Goal: Find specific page/section: Find specific page/section

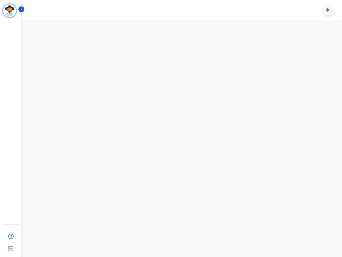
click at [10, 11] on img "Sidebar" at bounding box center [9, 10] width 13 height 13
click at [11, 236] on img "Sidebar" at bounding box center [11, 236] width 10 height 10
click at [11, 248] on img "Sidebar" at bounding box center [11, 248] width 10 height 10
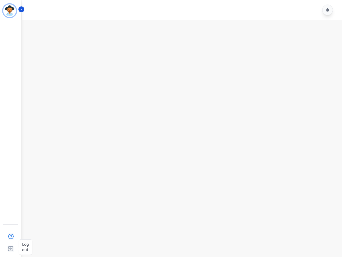
click at [11, 248] on img "Sidebar" at bounding box center [11, 248] width 10 height 10
click at [21, 9] on icon "Sidebar" at bounding box center [22, 9] width 4 height 4
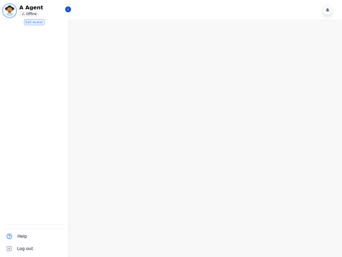
click at [328, 10] on icon at bounding box center [327, 10] width 3 height 4
